Goal: Task Accomplishment & Management: Use online tool/utility

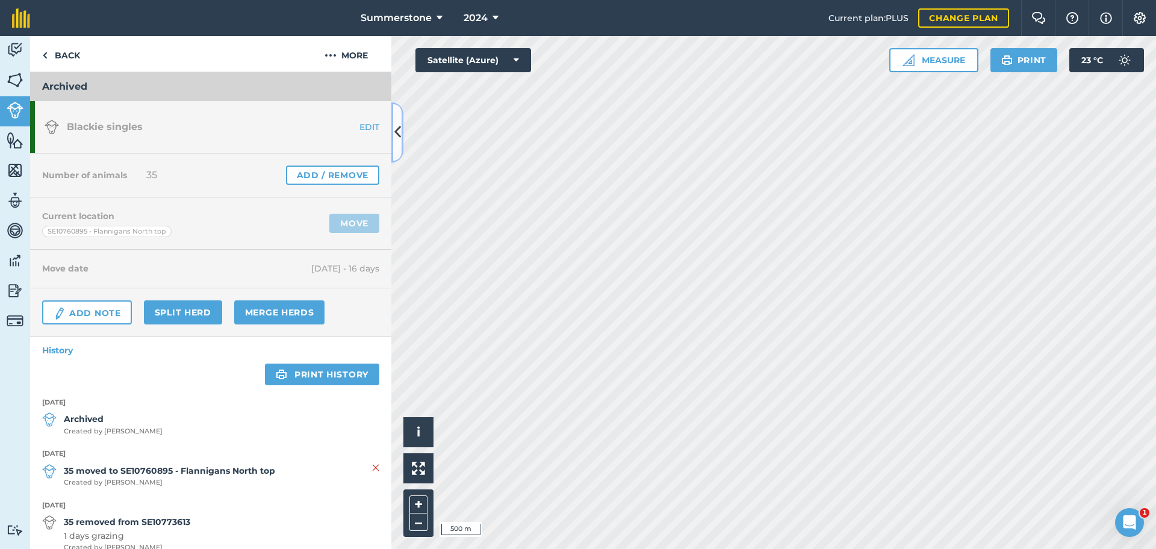
click at [394, 119] on button at bounding box center [397, 132] width 12 height 60
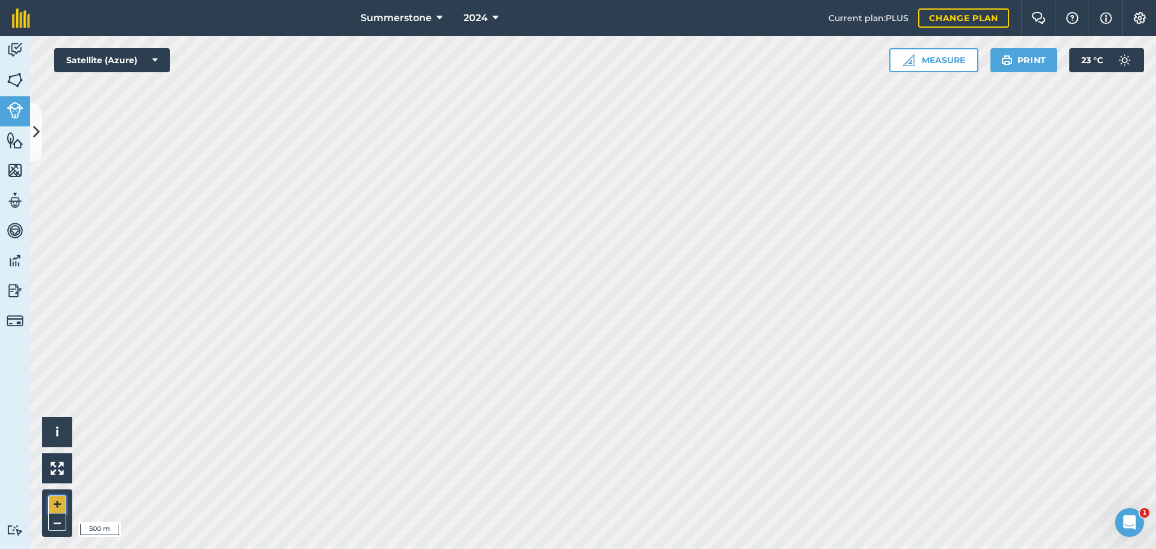
click at [54, 499] on button "+" at bounding box center [57, 505] width 18 height 18
click at [60, 503] on button "+" at bounding box center [57, 505] width 18 height 18
click at [39, 127] on icon at bounding box center [36, 132] width 7 height 21
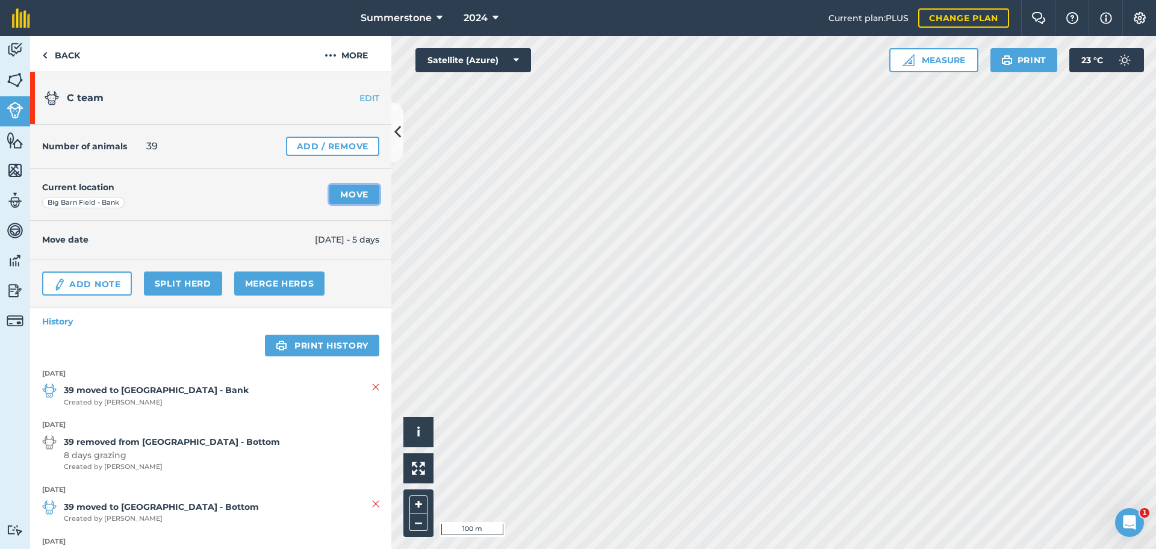
click at [341, 196] on link "Move" at bounding box center [354, 194] width 50 height 19
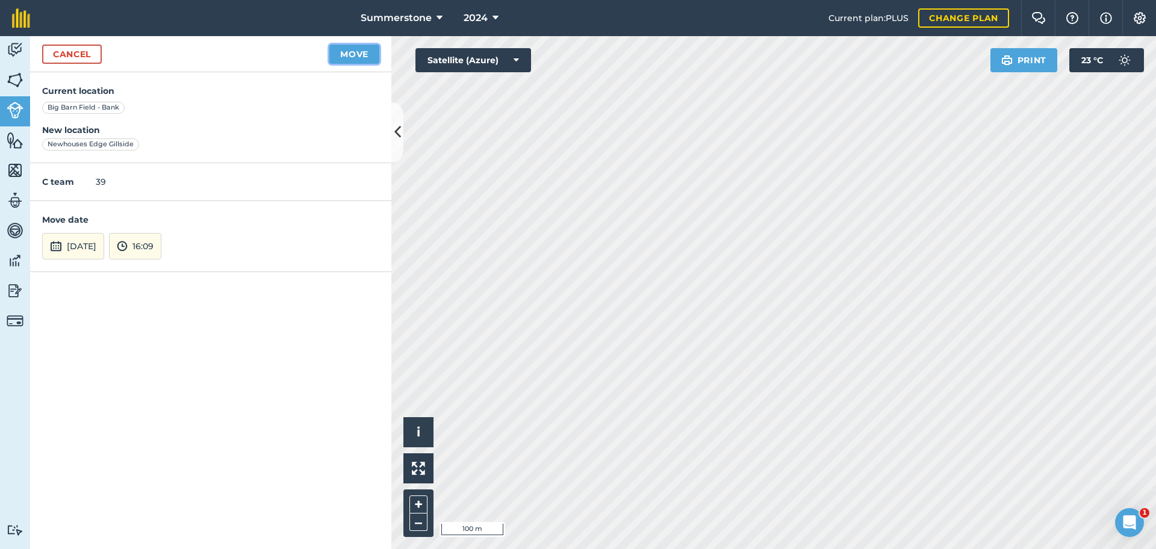
click at [356, 52] on button "Move" at bounding box center [354, 54] width 50 height 19
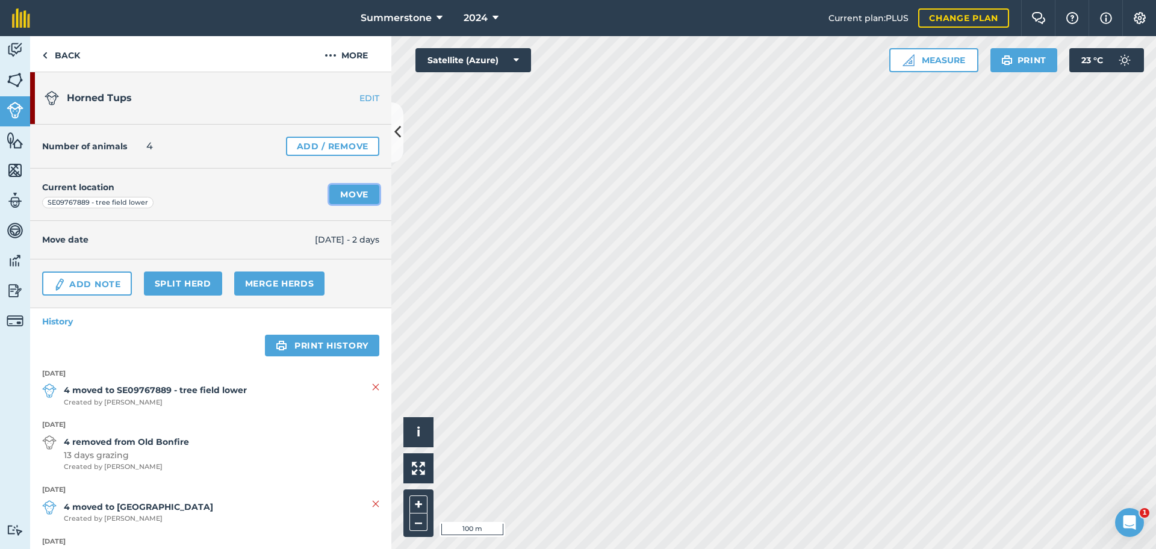
click at [350, 201] on link "Move" at bounding box center [354, 194] width 50 height 19
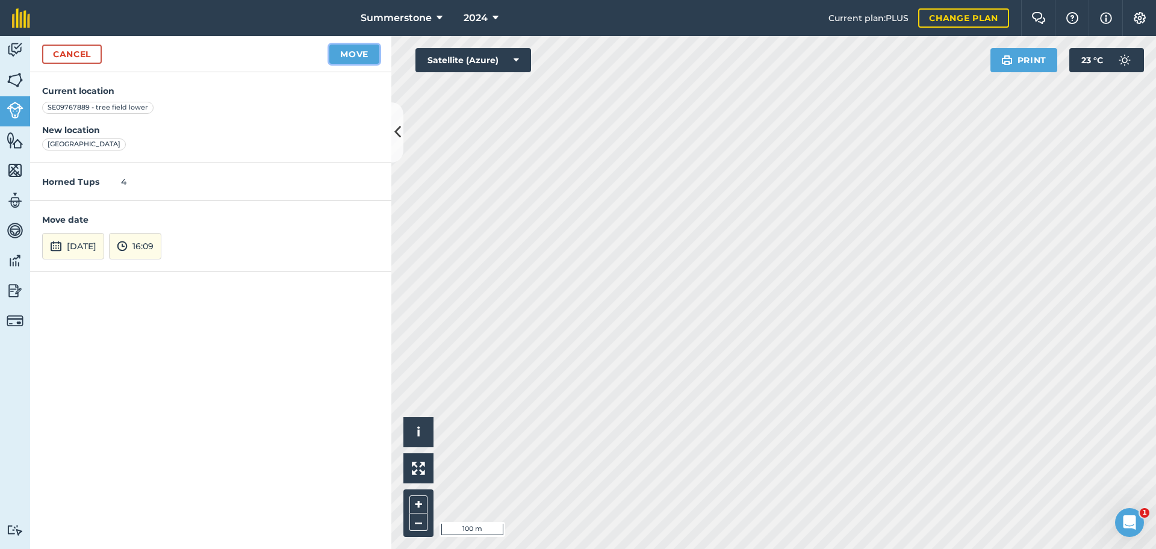
click at [362, 59] on button "Move" at bounding box center [354, 54] width 50 height 19
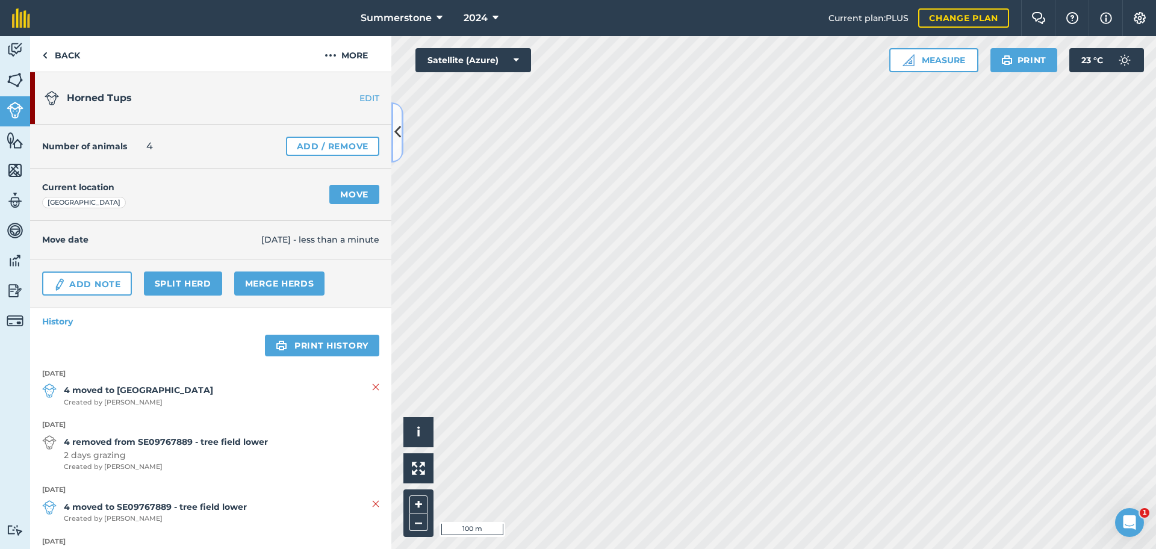
click at [396, 123] on icon at bounding box center [397, 132] width 7 height 21
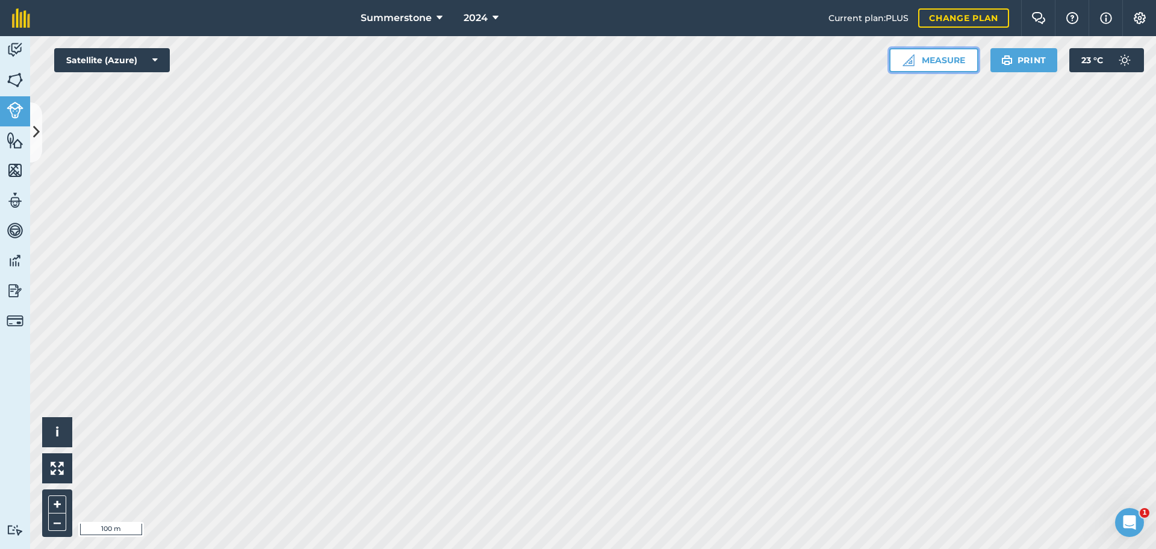
click at [959, 55] on button "Measure" at bounding box center [934, 60] width 89 height 24
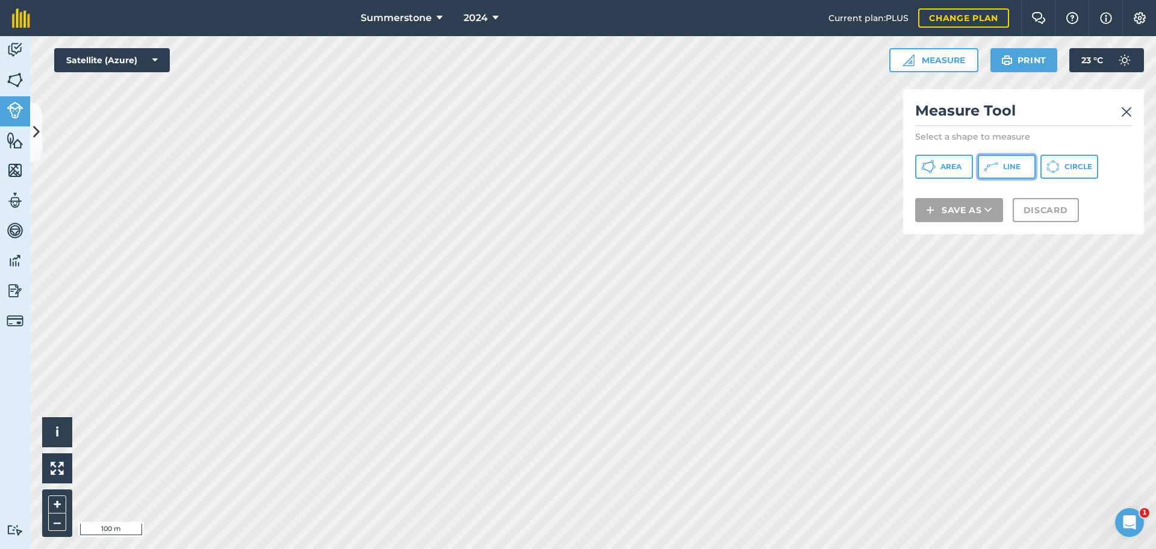
click at [936, 161] on icon at bounding box center [928, 167] width 14 height 14
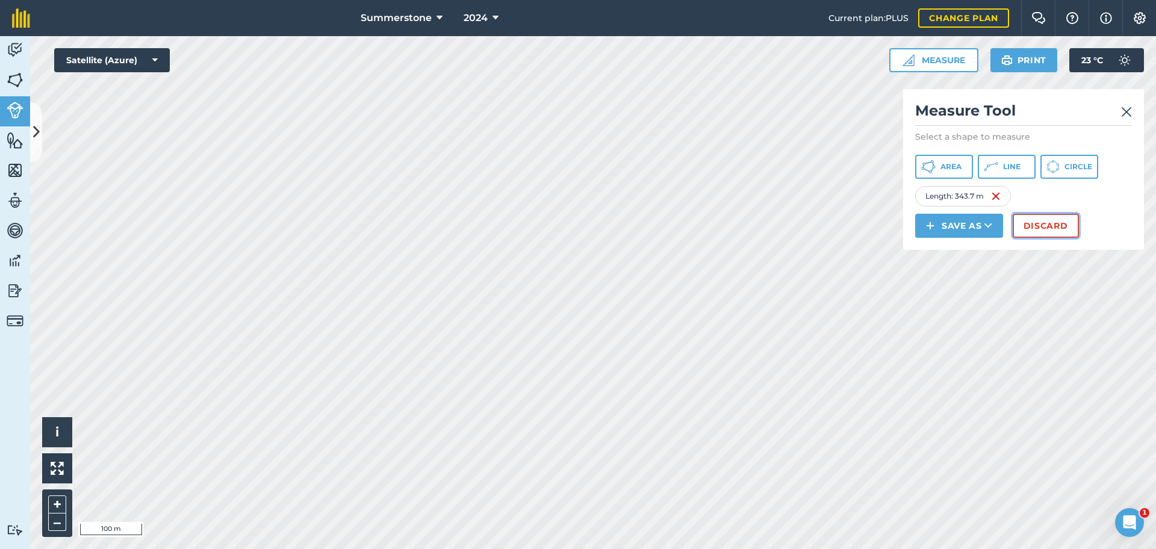
click at [1035, 229] on button "Discard" at bounding box center [1046, 226] width 66 height 24
